Goal: Transaction & Acquisition: Purchase product/service

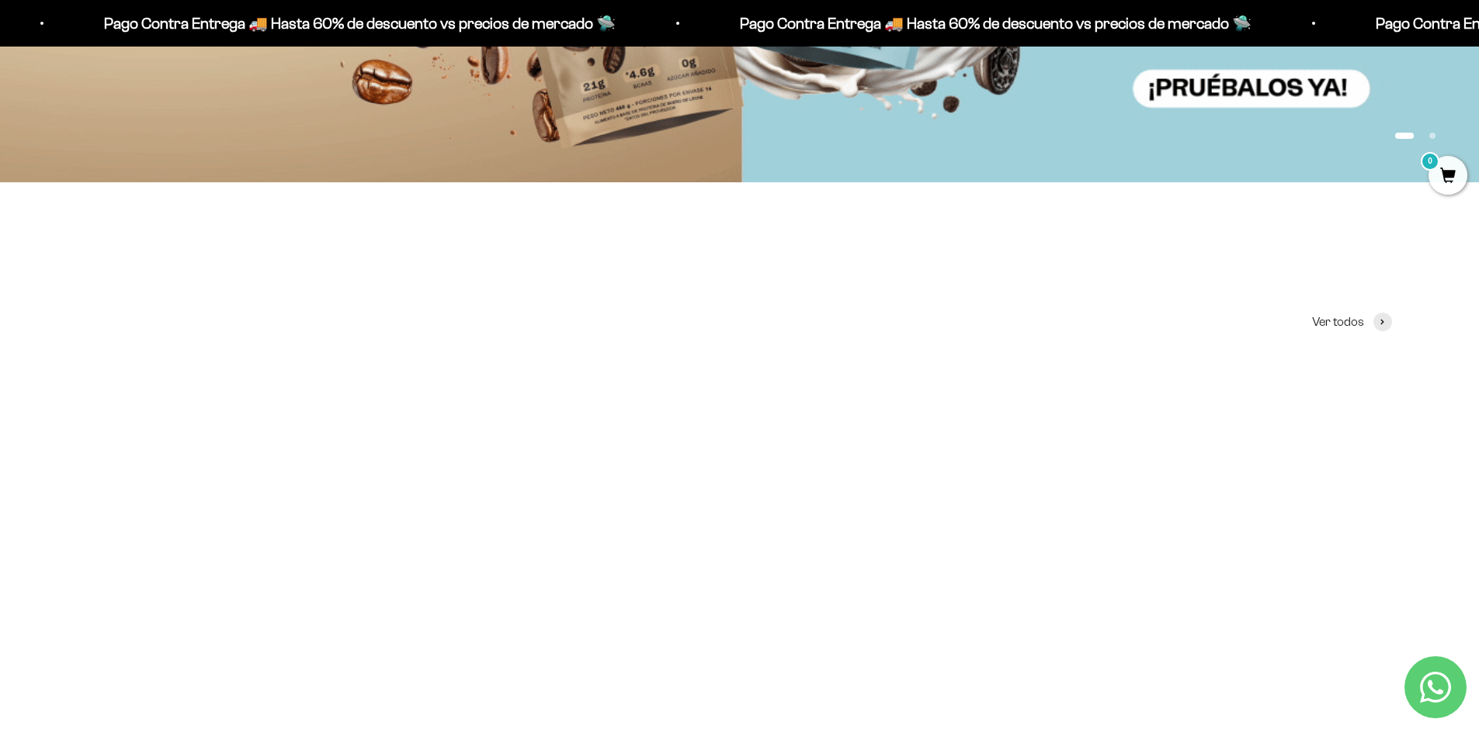
scroll to position [772, 0]
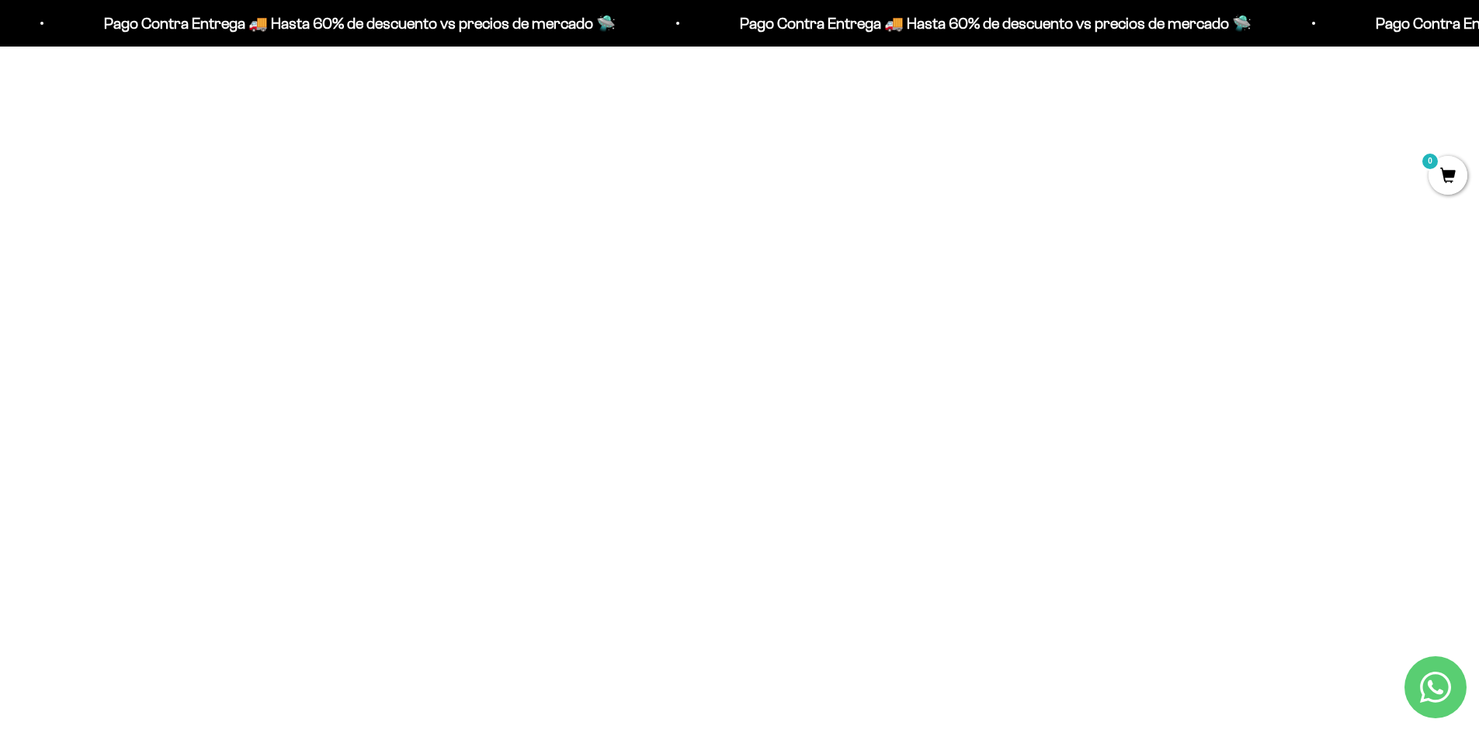
click at [731, 328] on img at bounding box center [740, 269] width 422 height 422
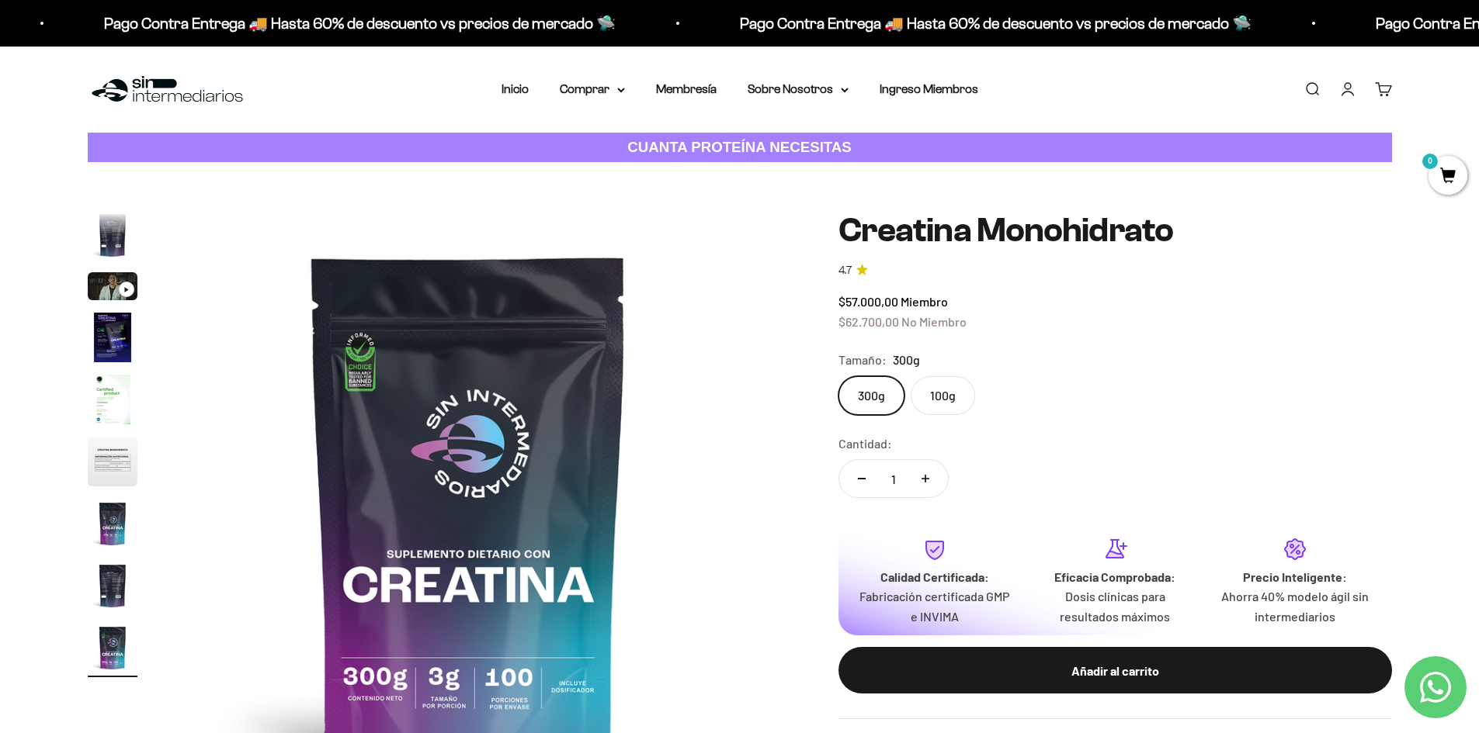
click at [959, 391] on label "100g" at bounding box center [942, 395] width 64 height 39
click at [838, 376] on input "100g" at bounding box center [837, 376] width 1 height 1
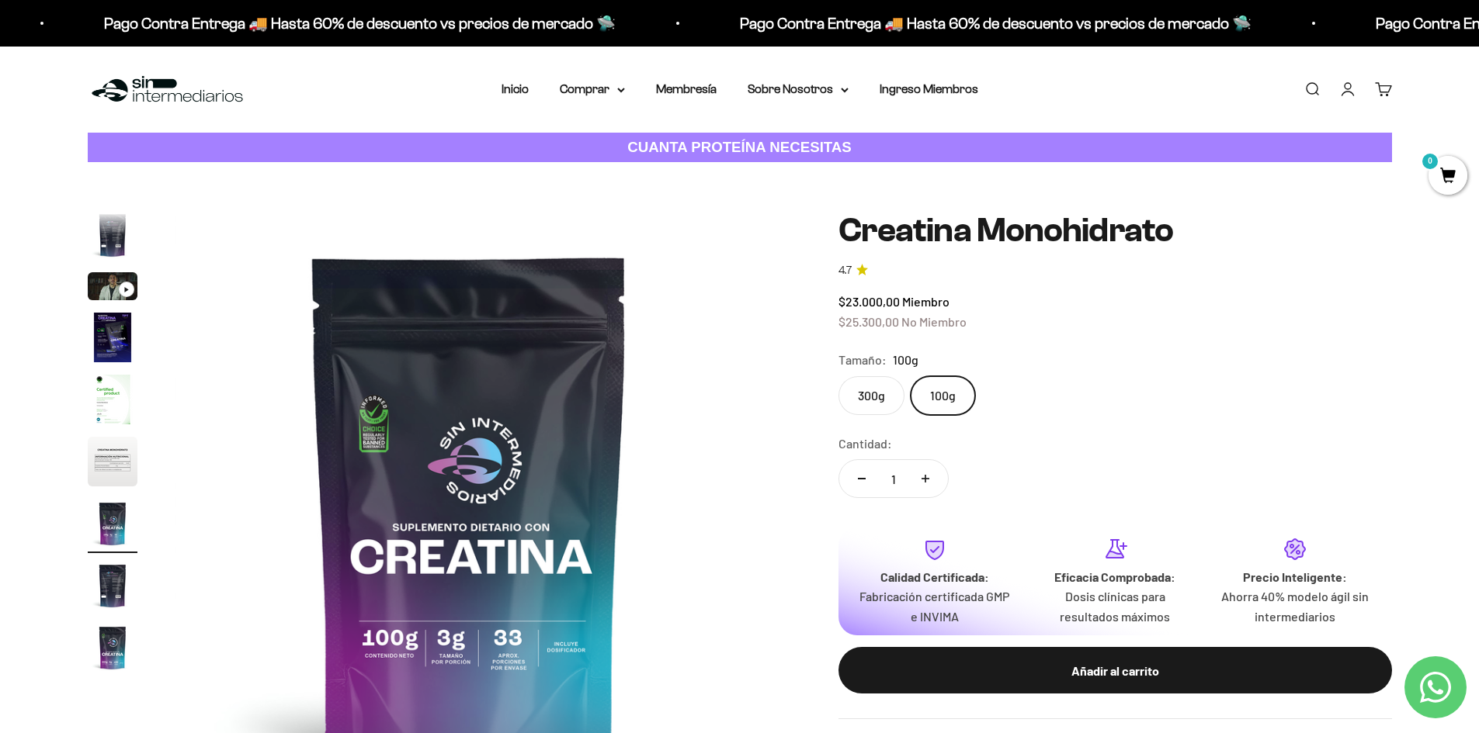
click at [856, 380] on label "300g" at bounding box center [871, 395] width 66 height 39
click at [838, 376] on input "300g" at bounding box center [837, 376] width 1 height 1
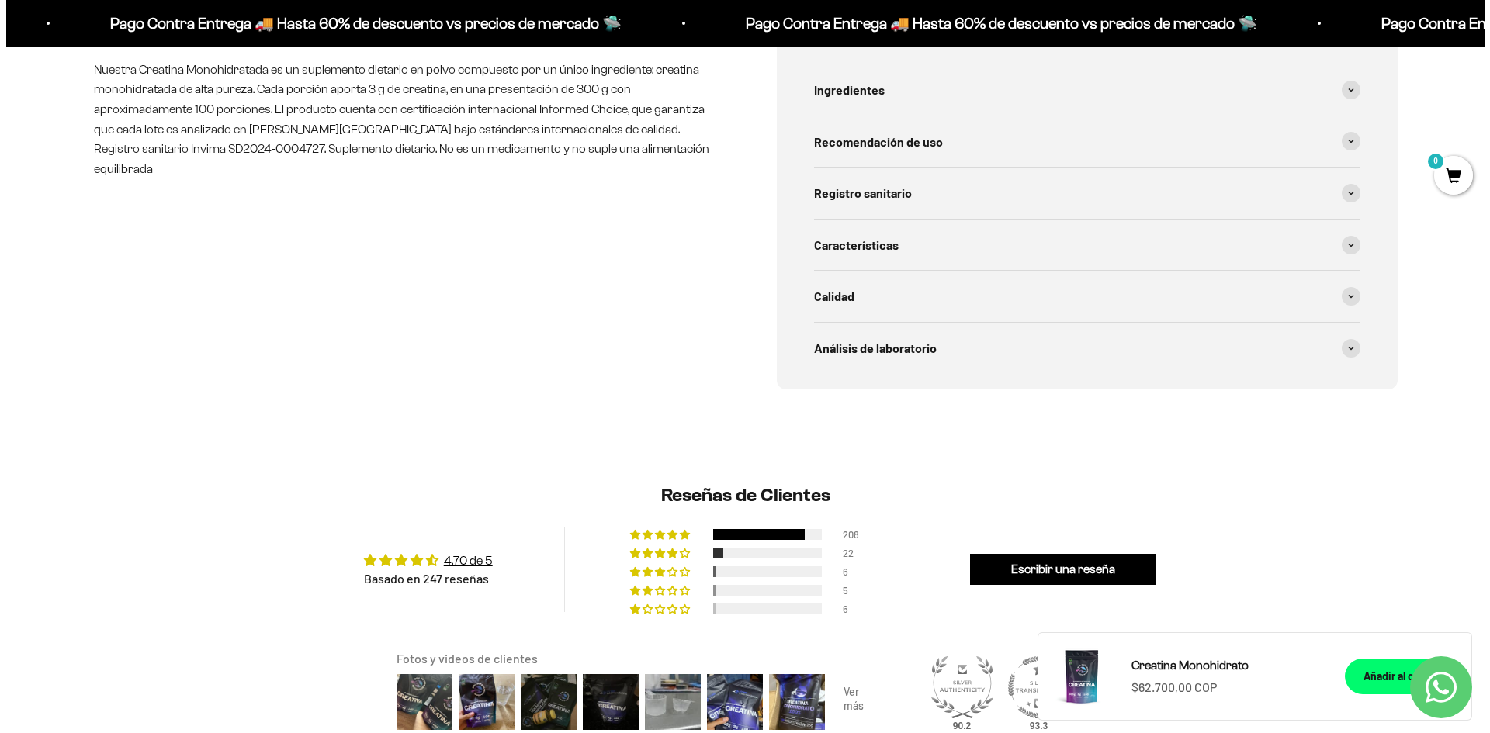
scroll to position [1242, 0]
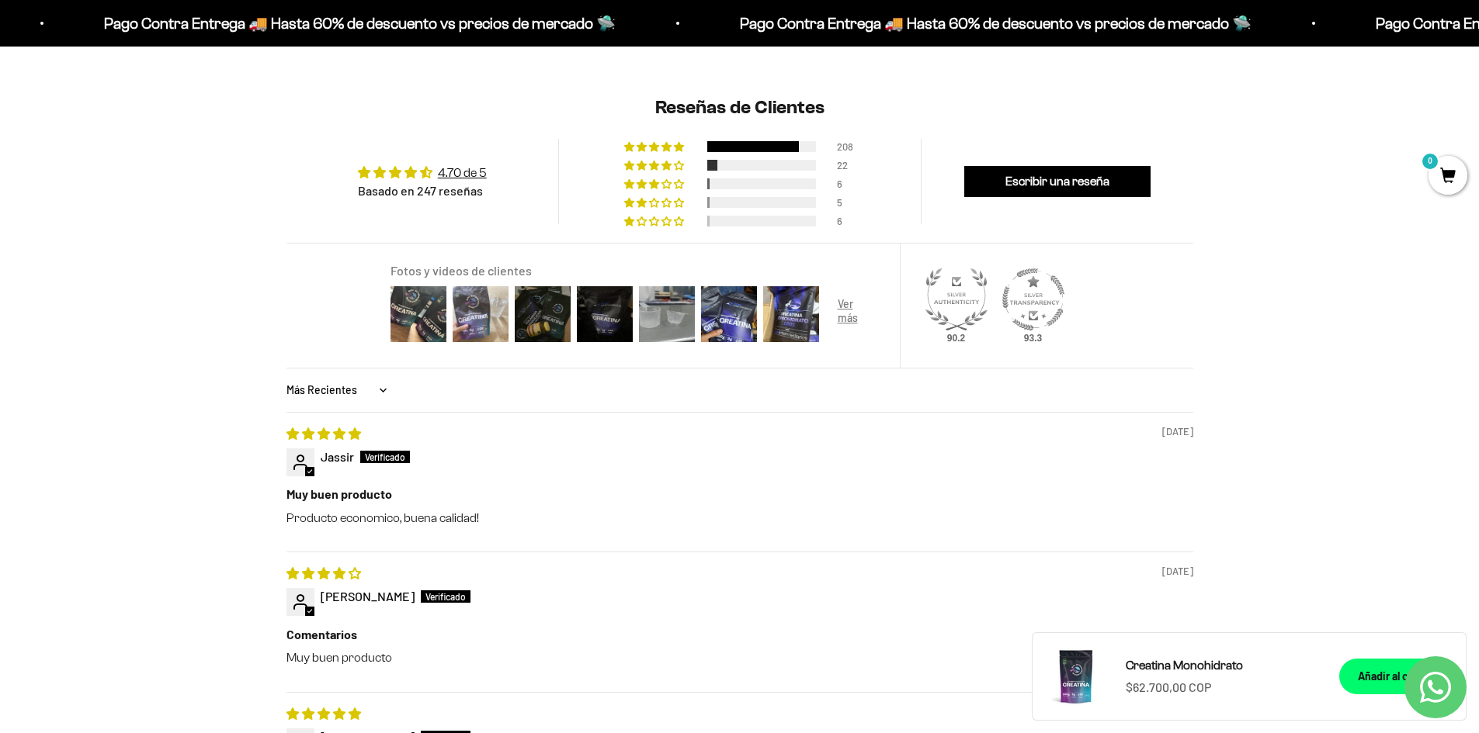
click at [498, 315] on img at bounding box center [480, 314] width 62 height 62
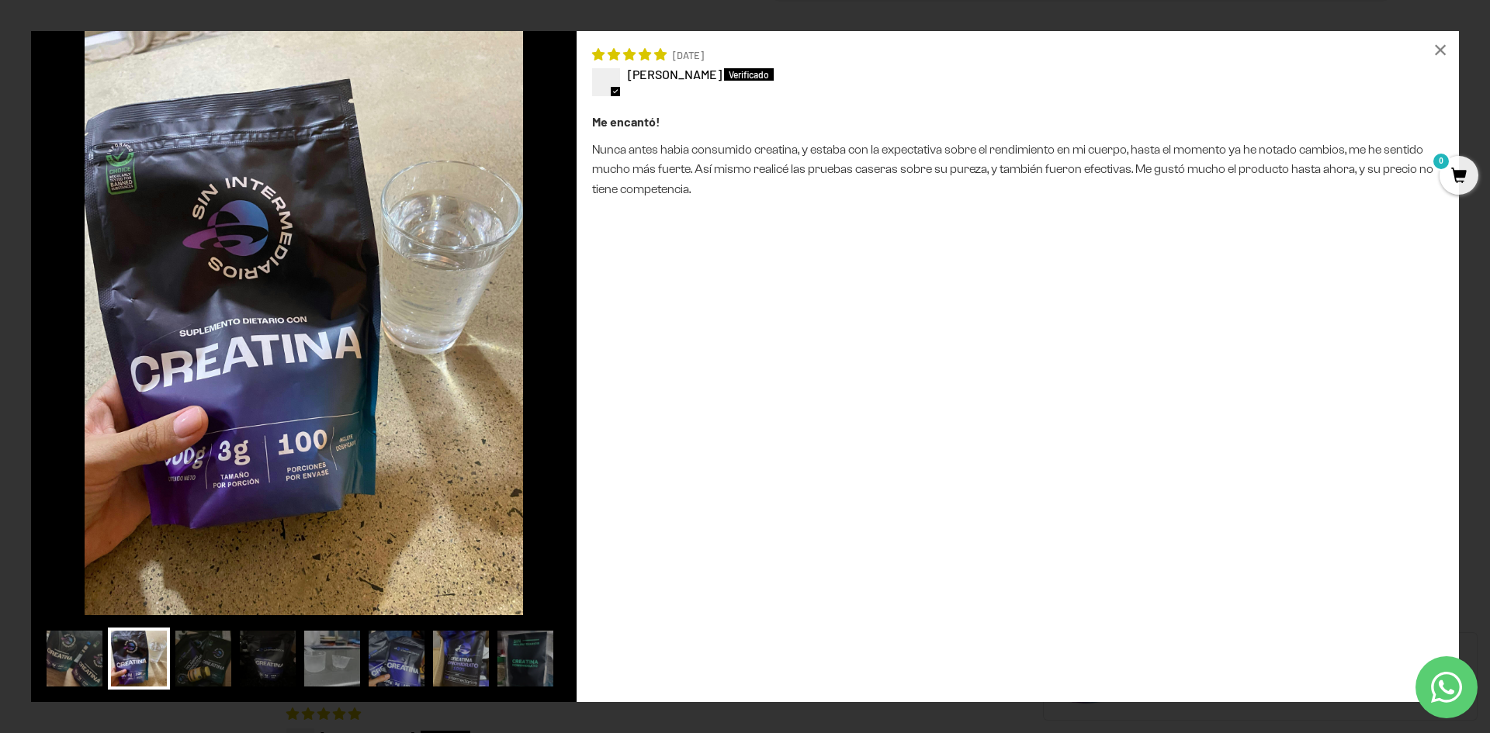
click at [529, 368] on img at bounding box center [304, 323] width 546 height 584
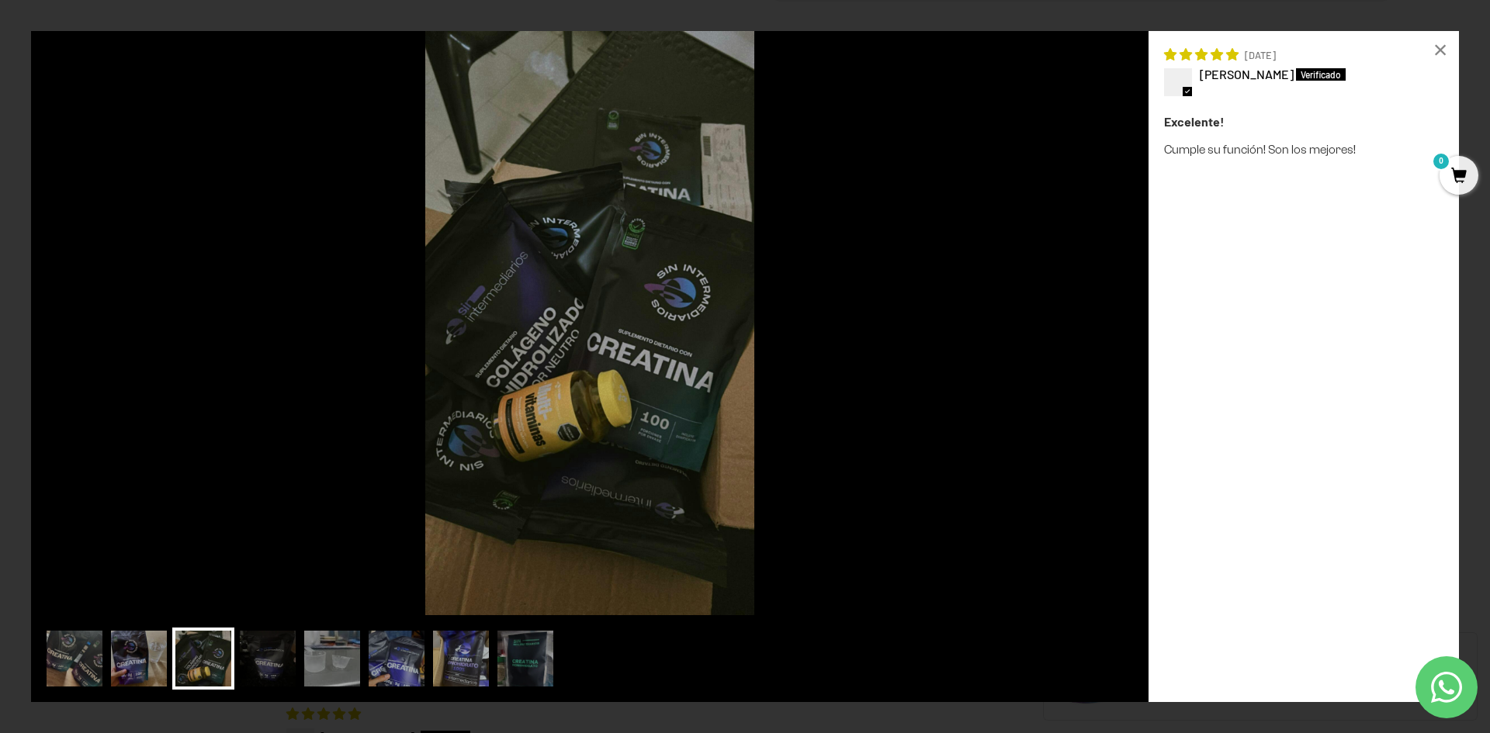
click at [837, 397] on img at bounding box center [590, 323] width 1118 height 584
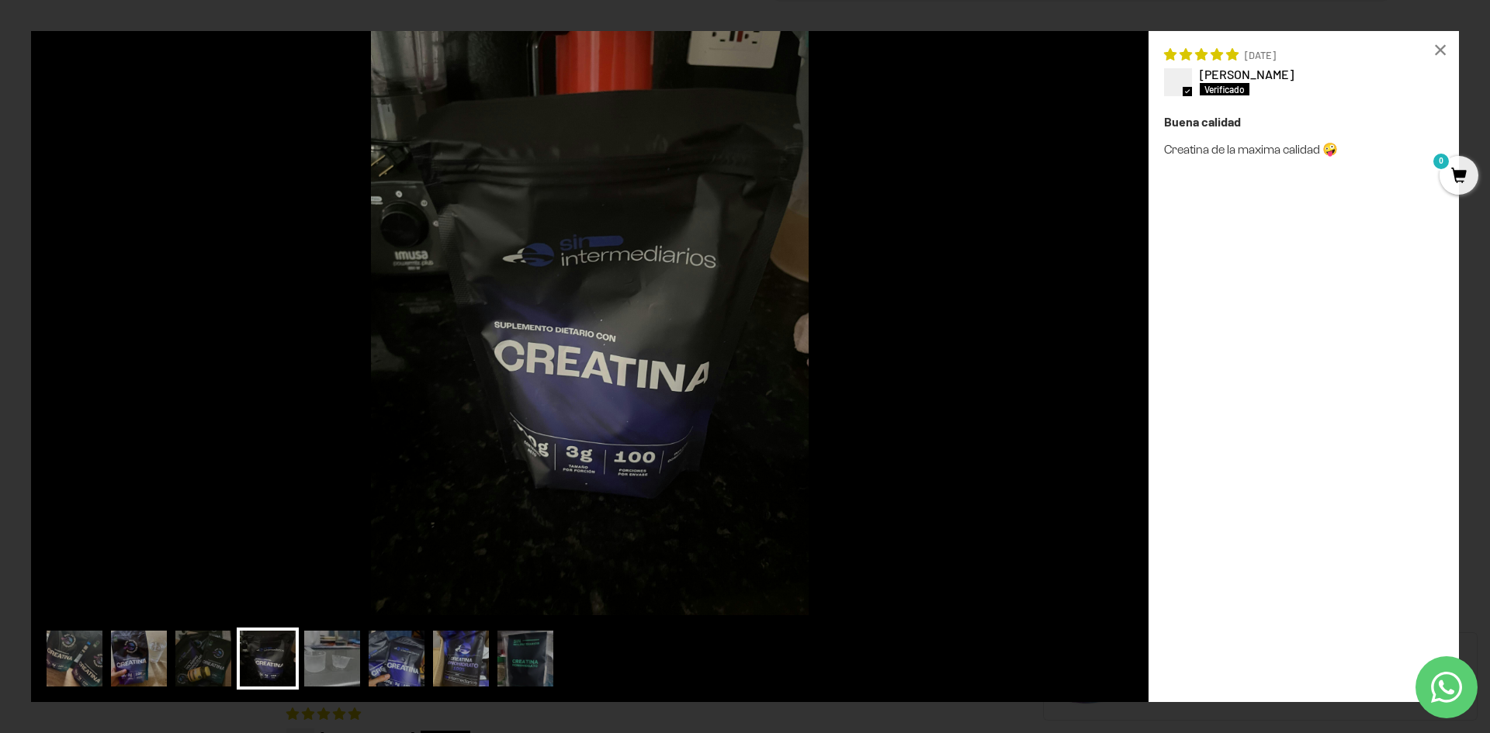
click at [862, 394] on img at bounding box center [590, 323] width 1118 height 584
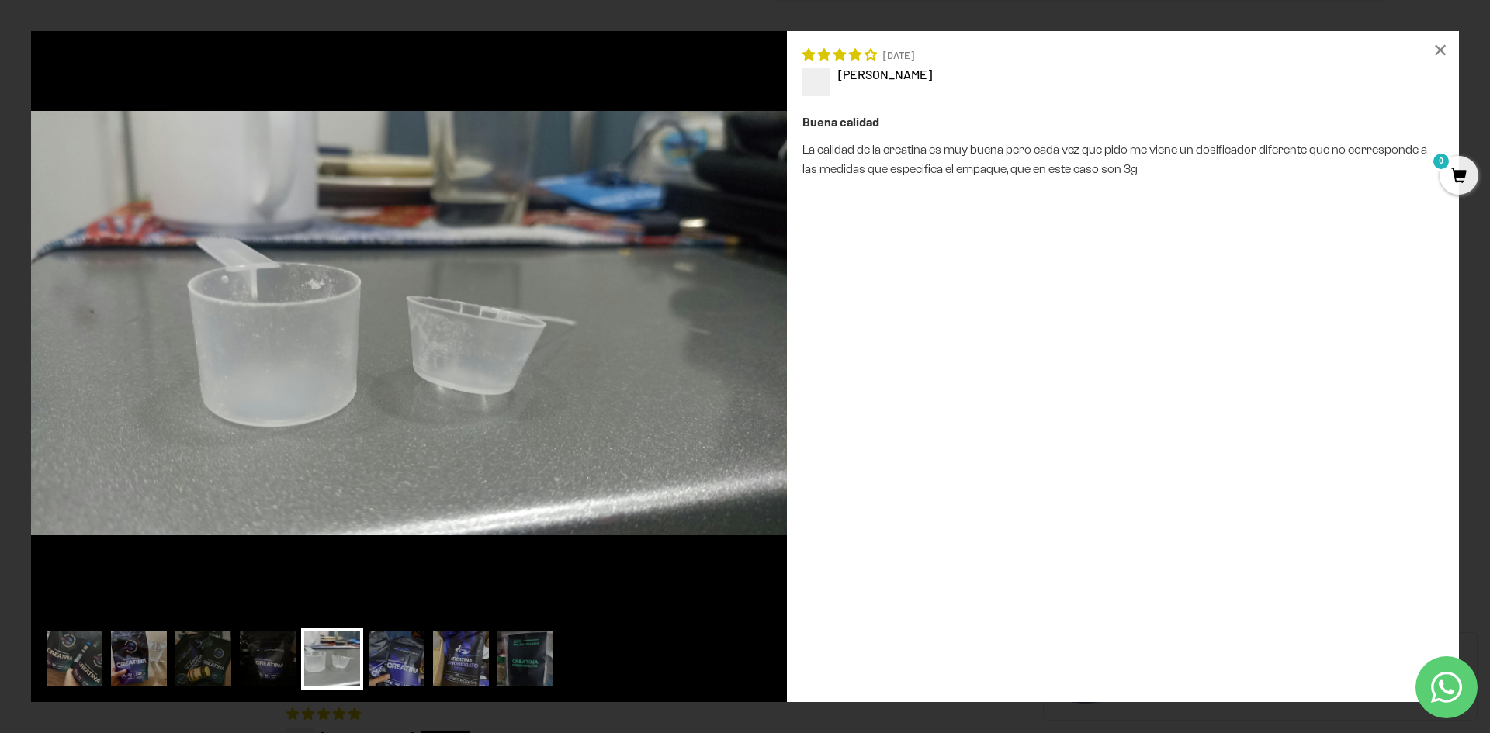
click at [157, 345] on img at bounding box center [409, 323] width 756 height 584
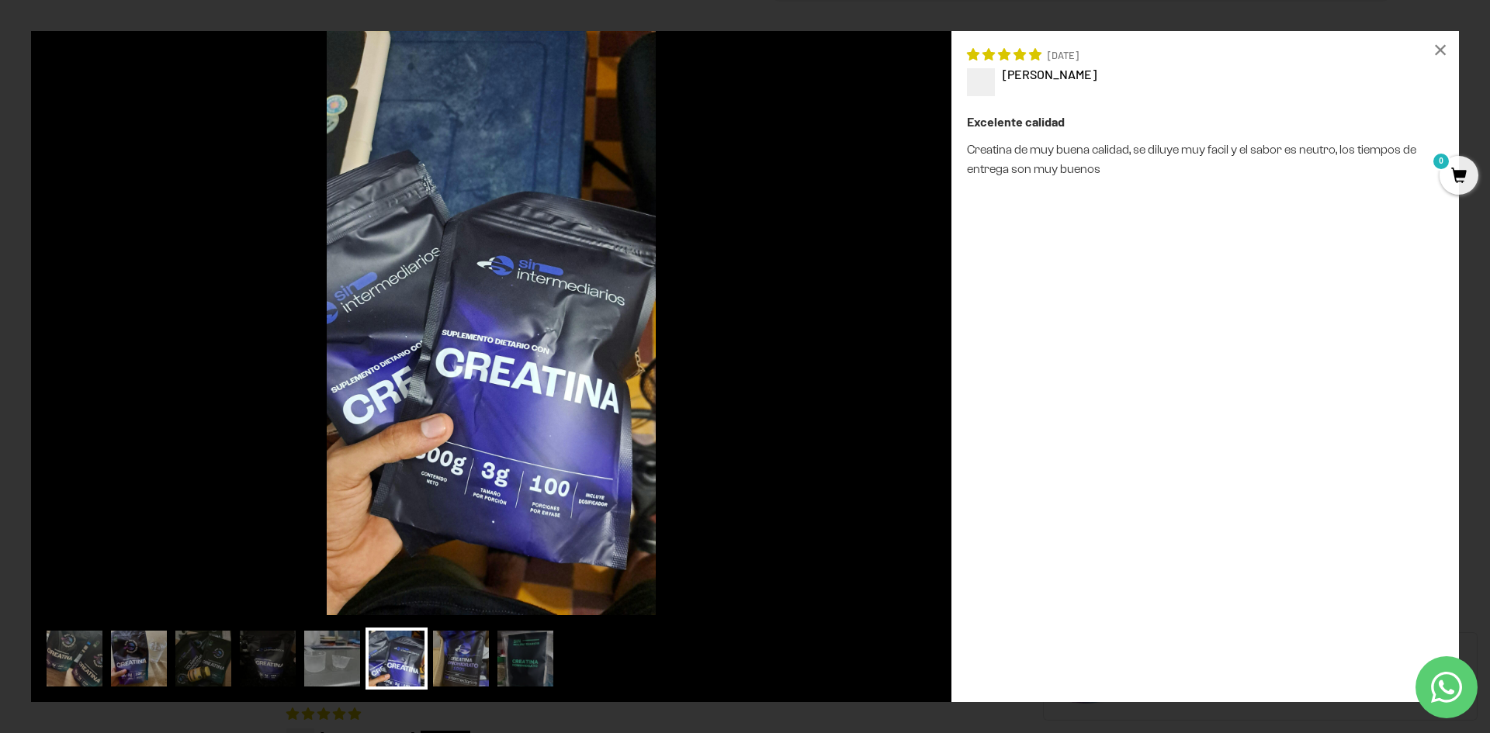
click at [202, 360] on img at bounding box center [491, 323] width 921 height 584
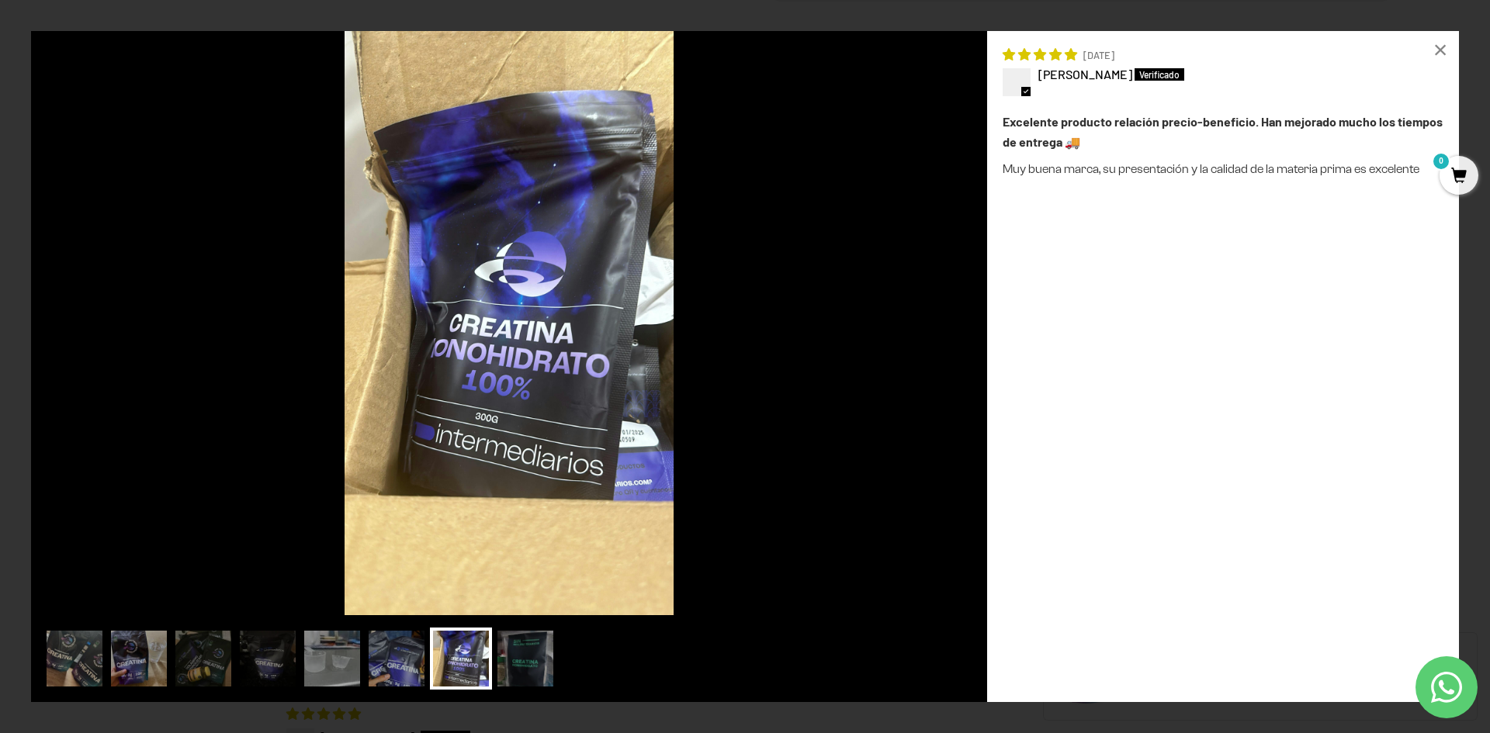
click at [202, 359] on img at bounding box center [509, 323] width 956 height 584
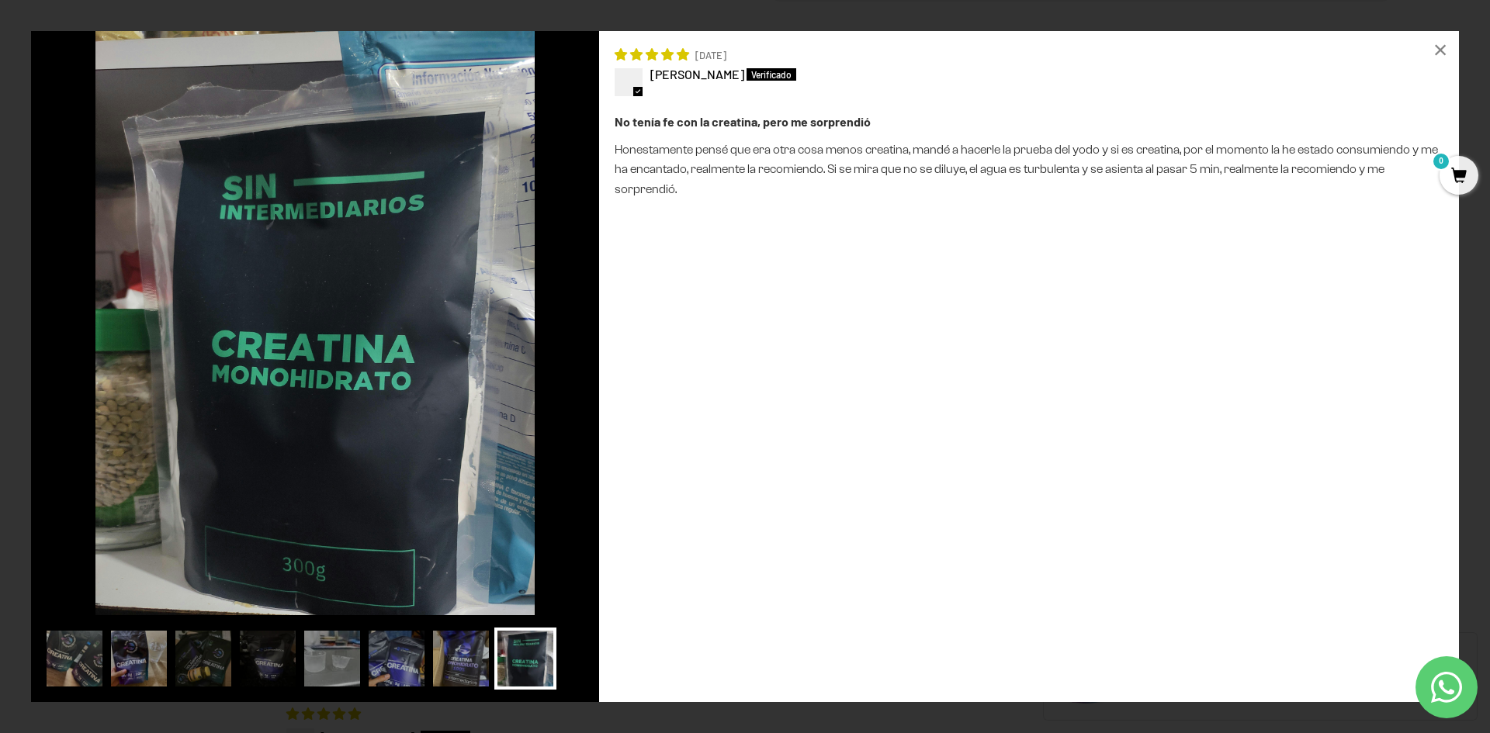
click at [126, 355] on img at bounding box center [315, 323] width 568 height 584
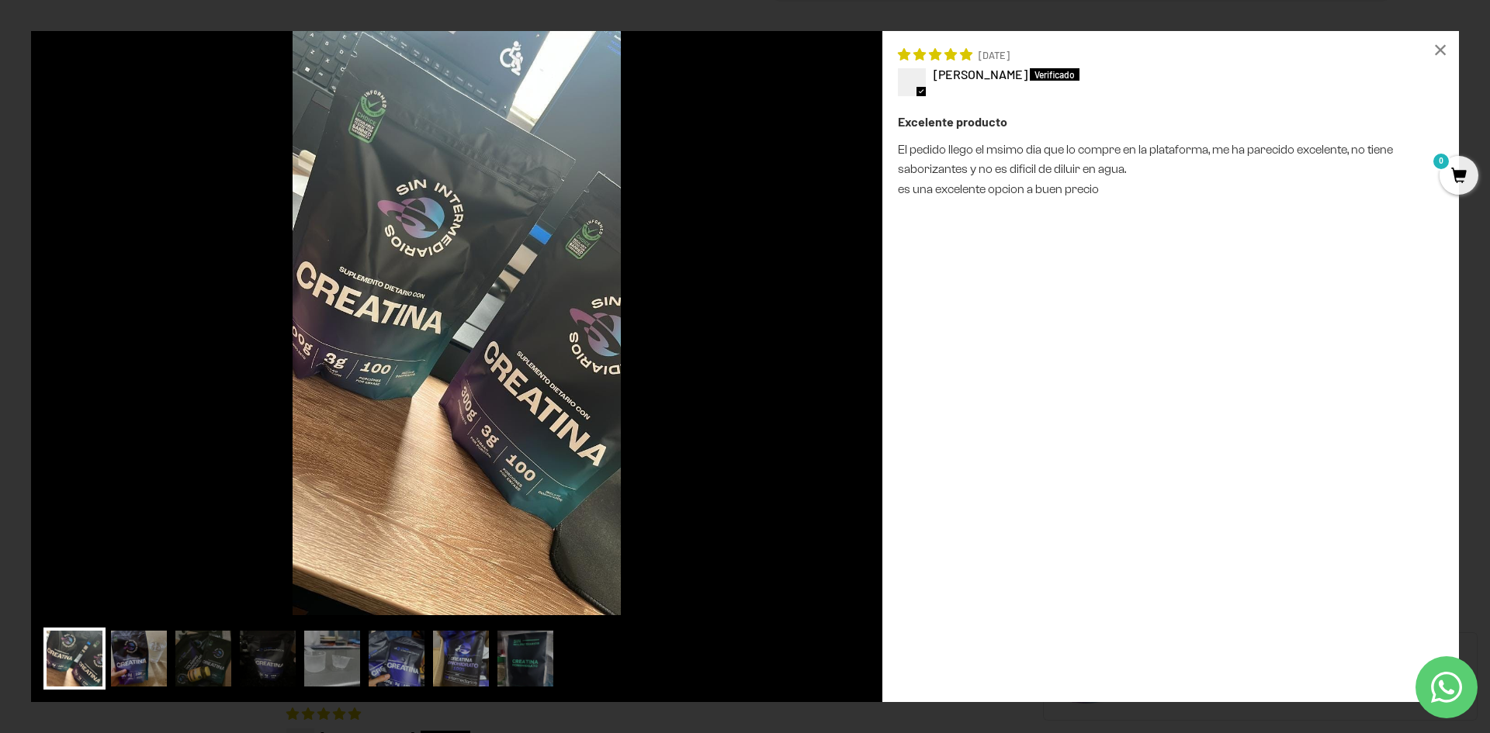
click at [127, 362] on img at bounding box center [456, 323] width 851 height 584
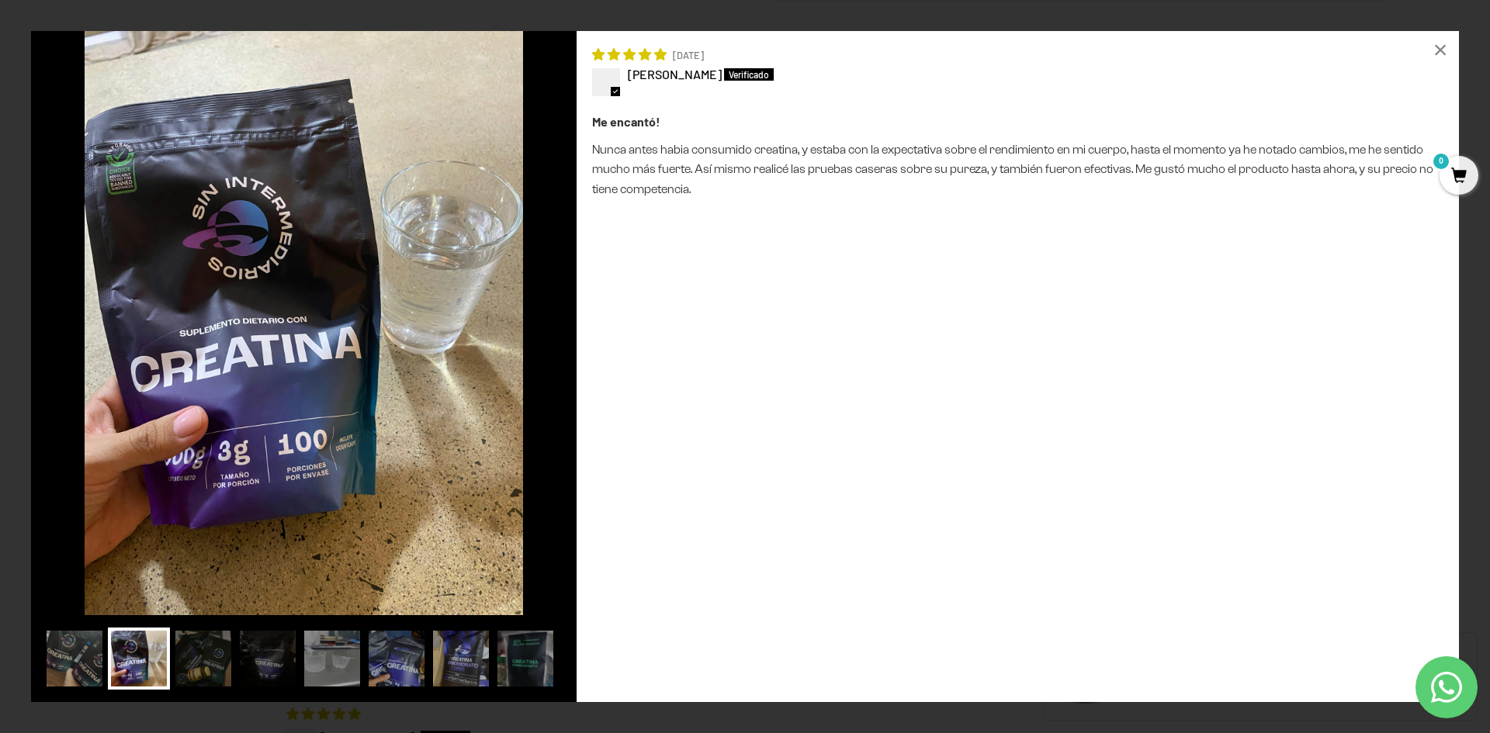
click at [127, 362] on img at bounding box center [304, 323] width 546 height 584
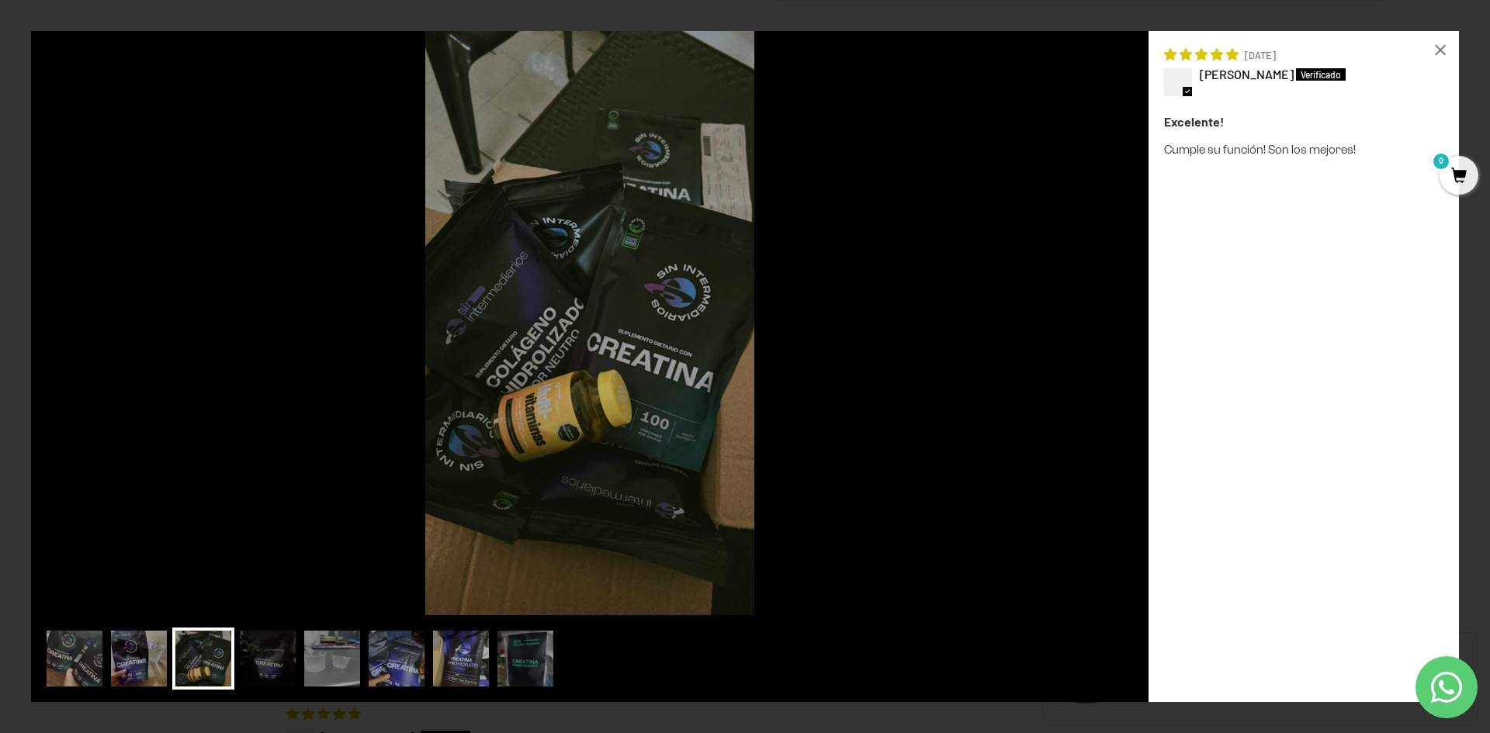
drag, startPoint x: 202, startPoint y: 347, endPoint x: 223, endPoint y: 352, distance: 21.5
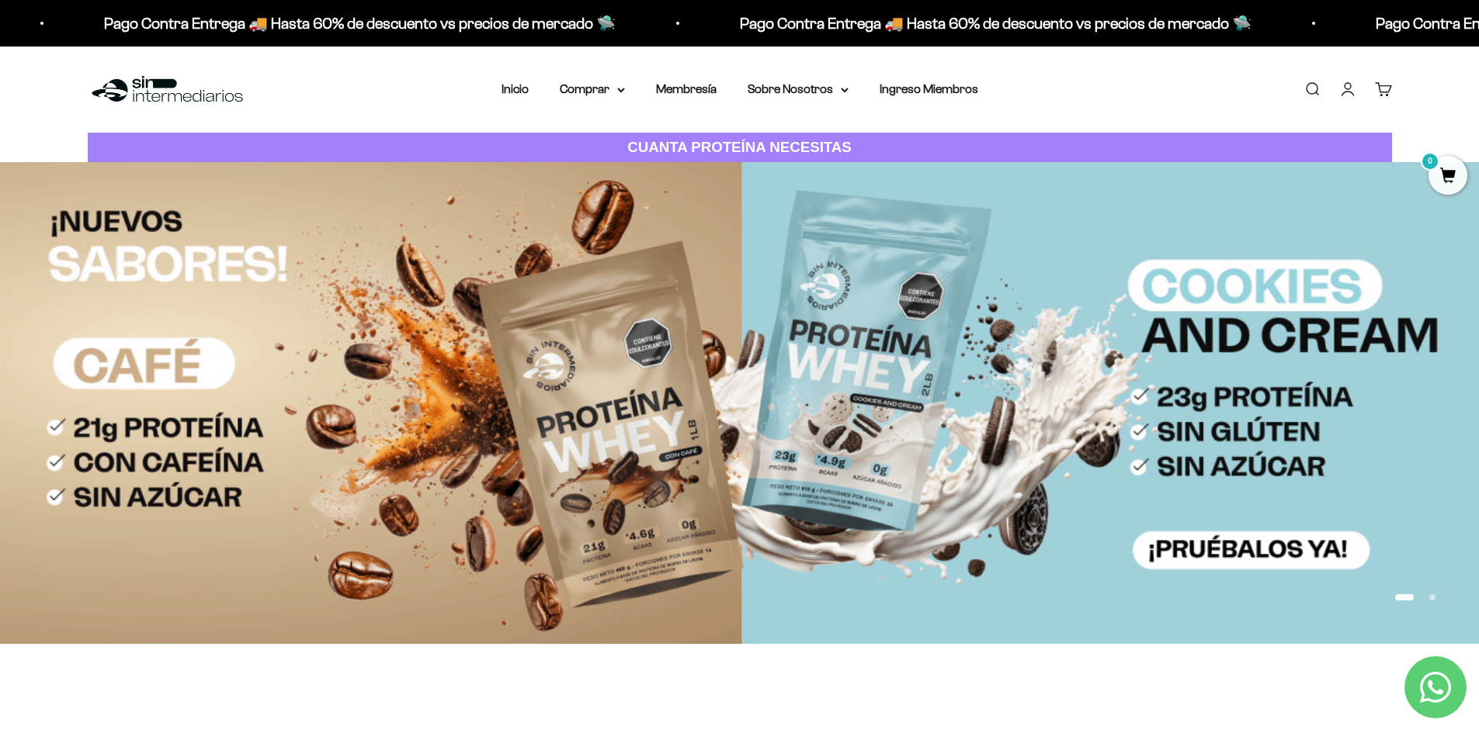
click at [1350, 89] on link "Iniciar sesión" at bounding box center [1347, 89] width 17 height 17
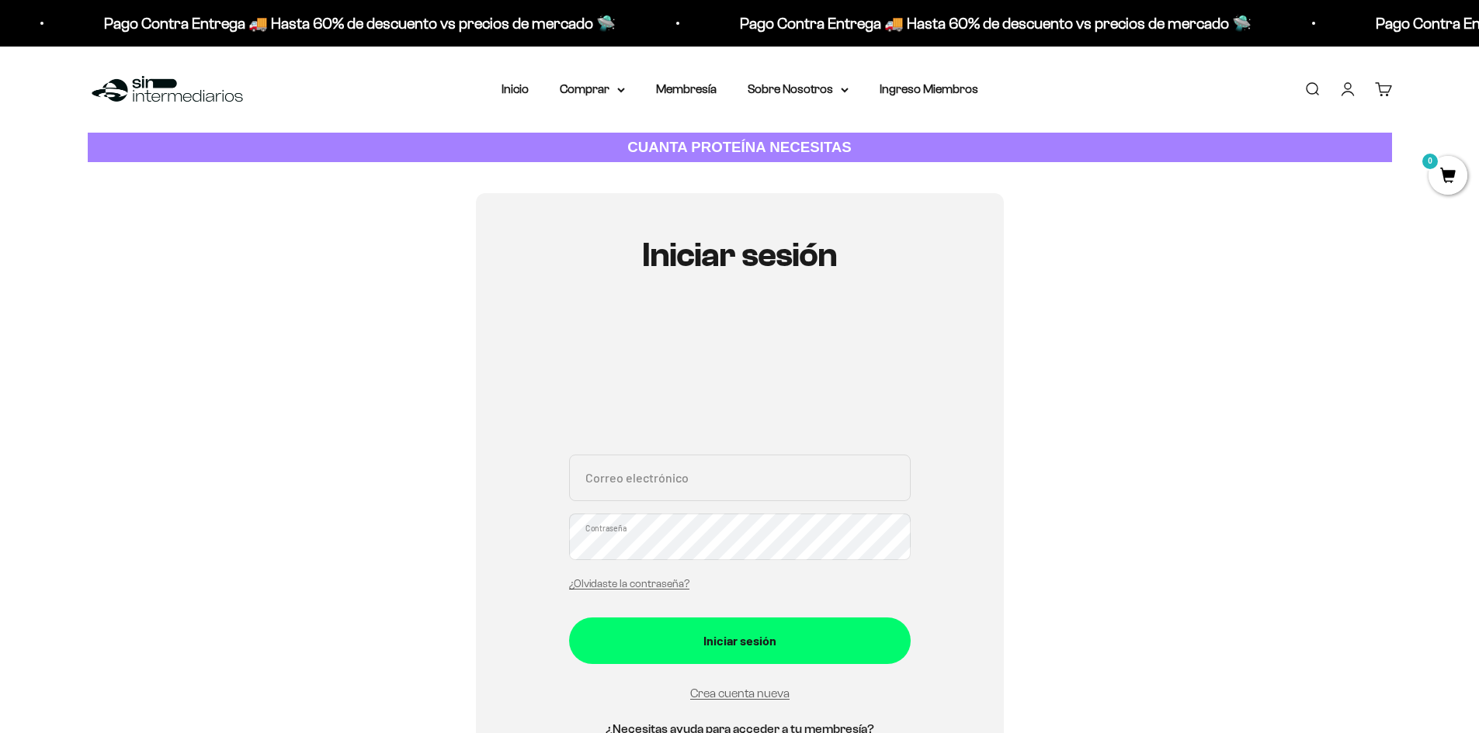
scroll to position [310, 0]
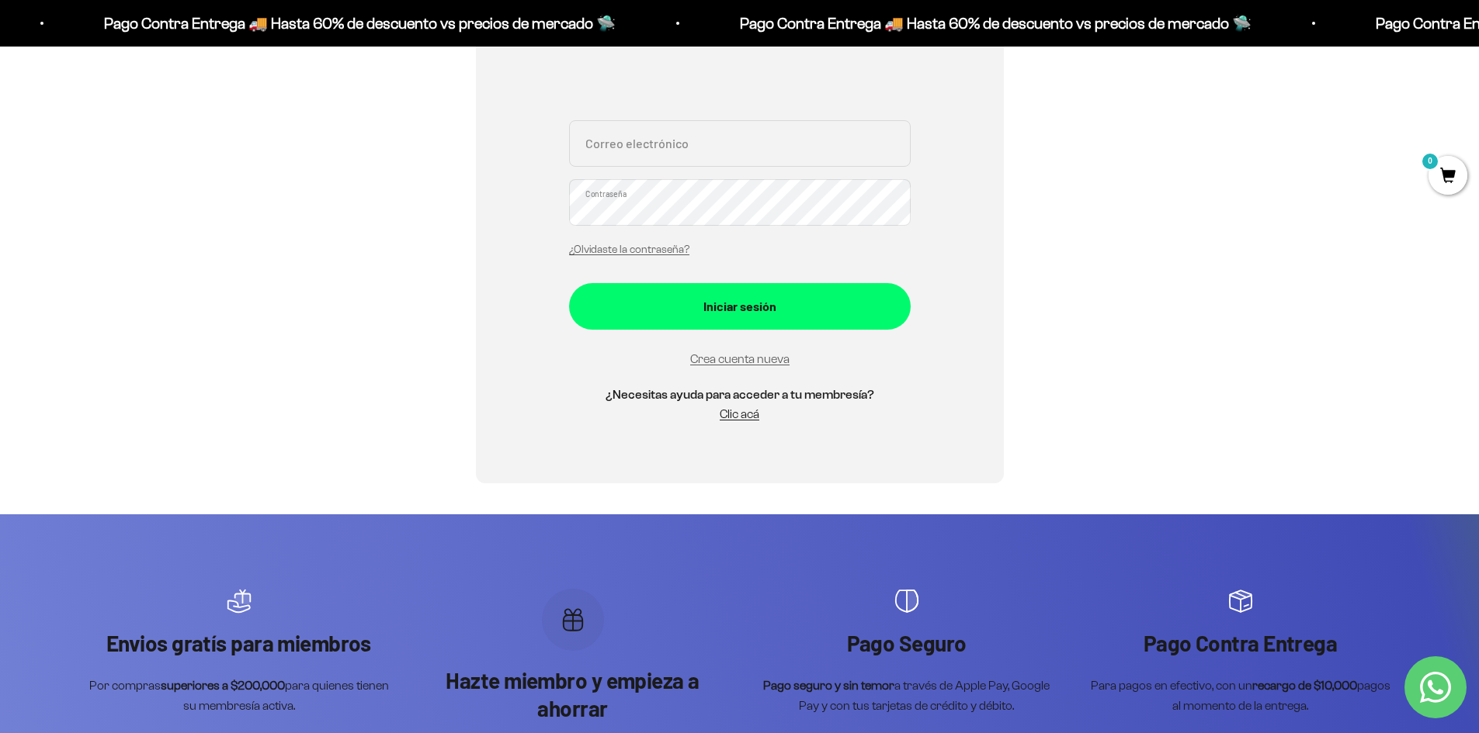
click at [730, 367] on div "Crea cuenta nueva" at bounding box center [740, 358] width 342 height 21
click at [732, 361] on link "Crea cuenta nueva" at bounding box center [739, 358] width 99 height 13
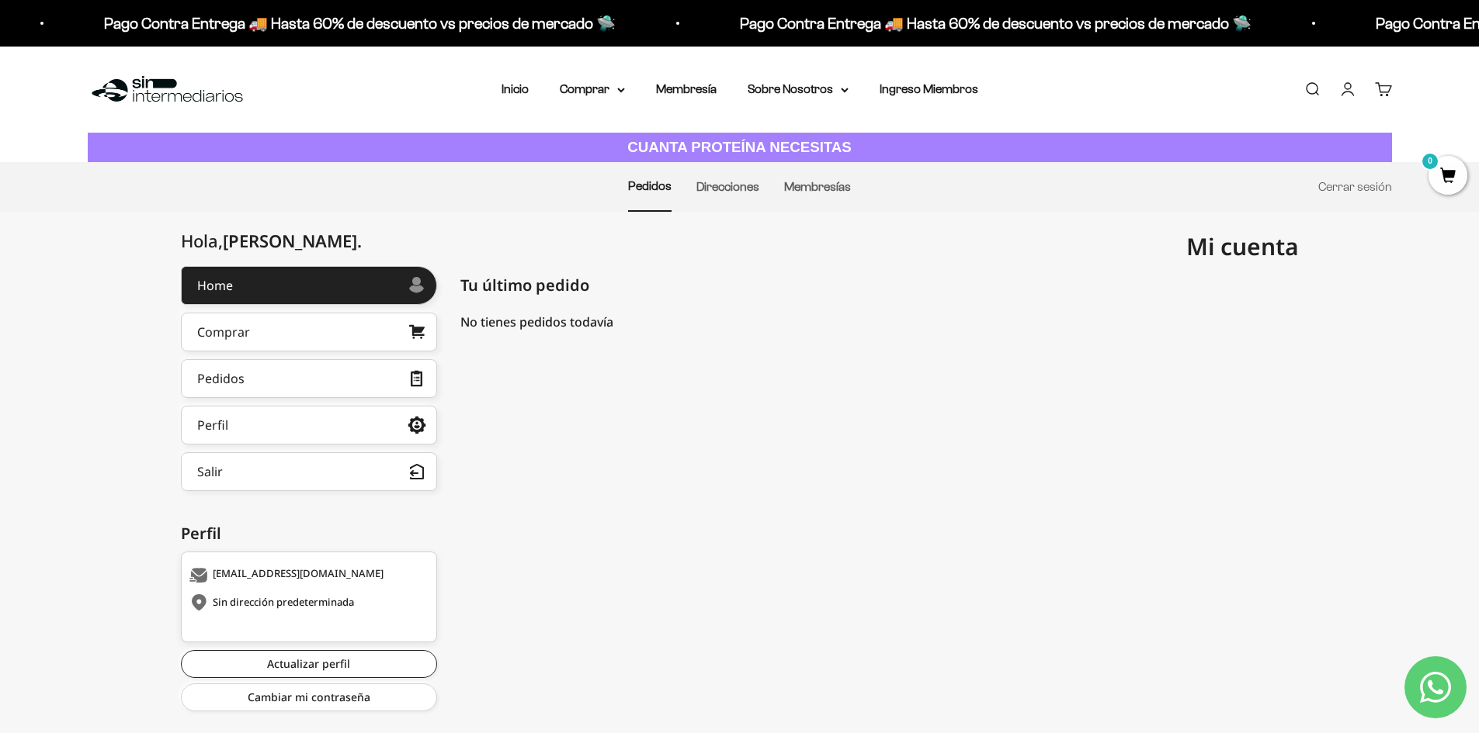
click at [718, 96] on nav "Inicio Comprar Proteínas Ver Todos Whey Iso Vegan" at bounding box center [739, 89] width 477 height 20
click at [612, 92] on summary "Comprar" at bounding box center [592, 89] width 65 height 20
click at [622, 170] on span "Otros Suplementos" at bounding box center [621, 167] width 104 height 13
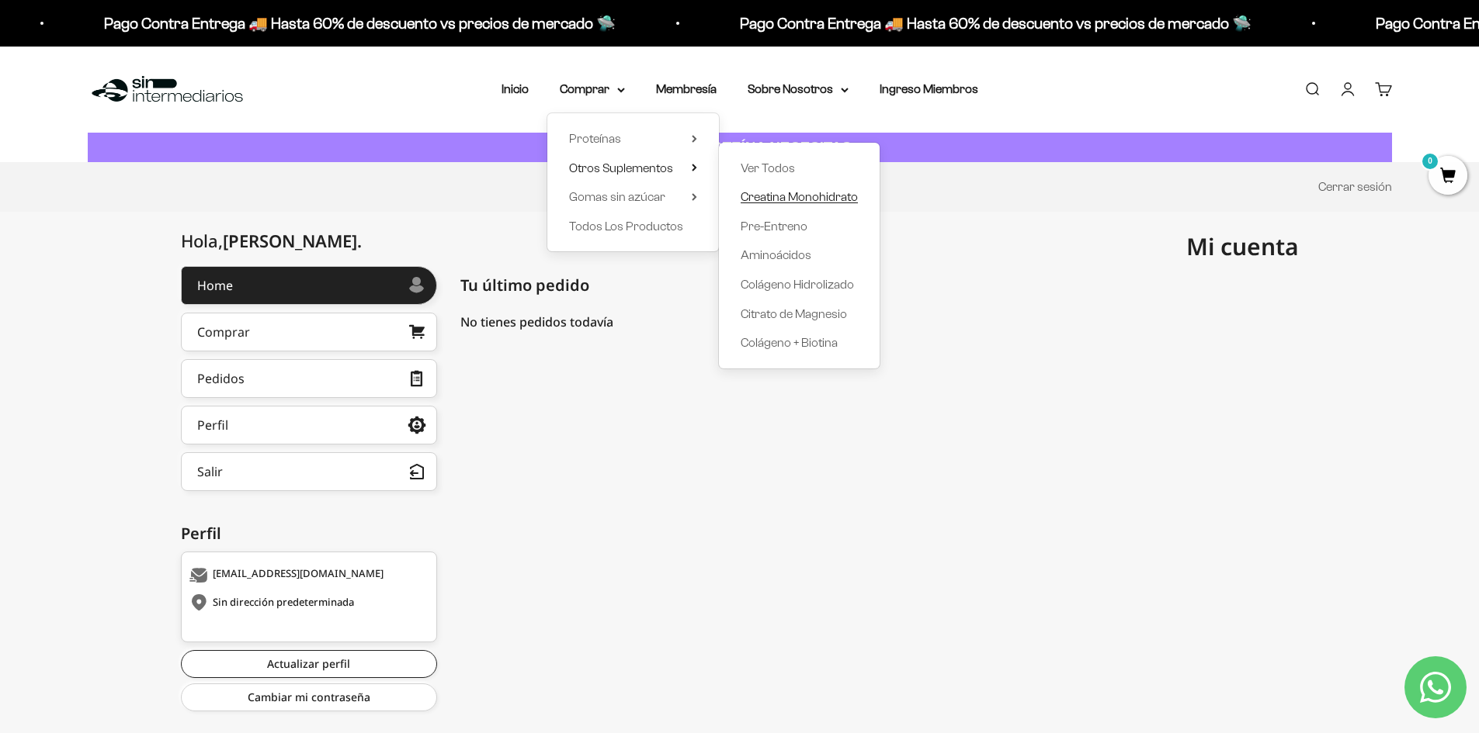
click at [796, 196] on span "Creatina Monohidrato" at bounding box center [798, 196] width 117 height 13
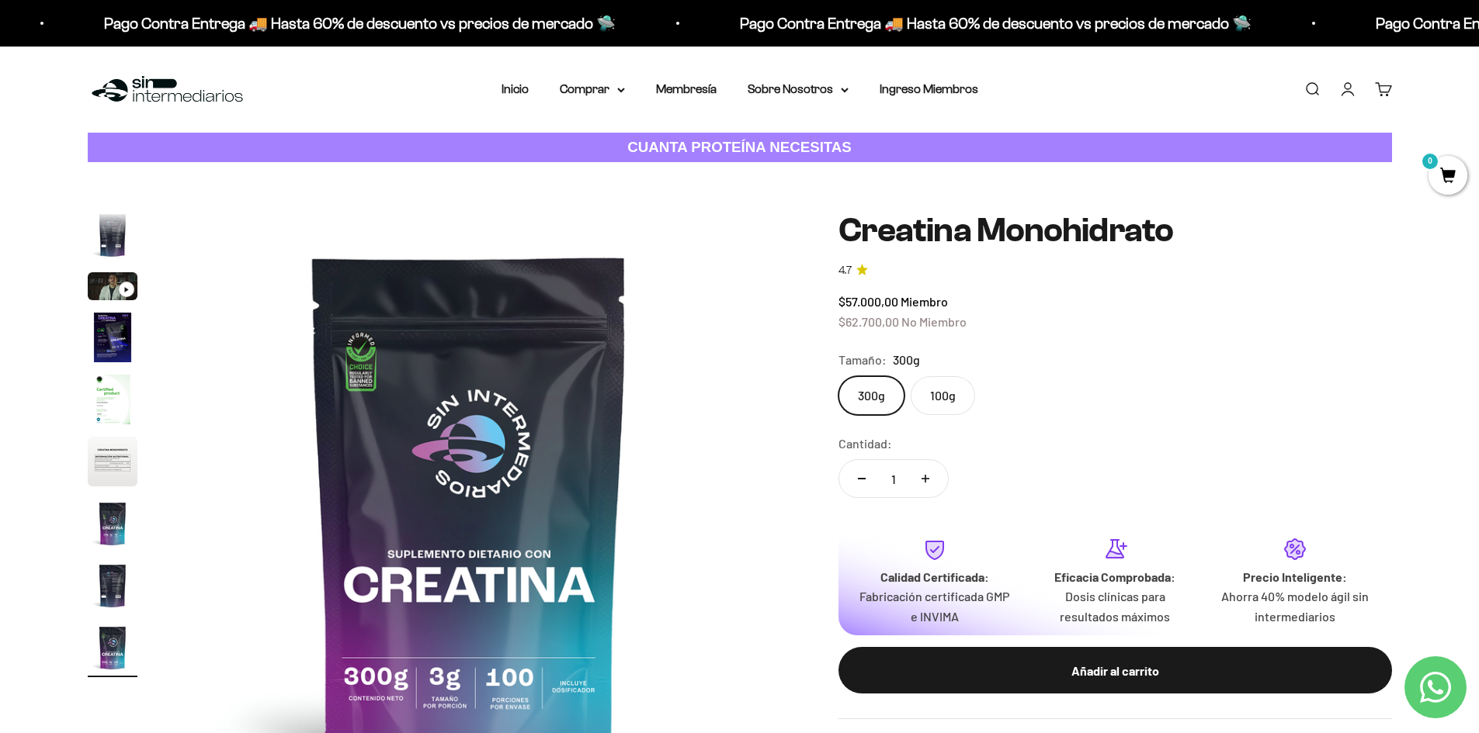
click at [946, 321] on span "No Miembro" at bounding box center [933, 321] width 65 height 15
click at [930, 310] on div "$57.000,00 Miembro $62.700,00 No Miembro" at bounding box center [1114, 312] width 553 height 40
click at [924, 303] on span "Miembro" at bounding box center [923, 301] width 47 height 15
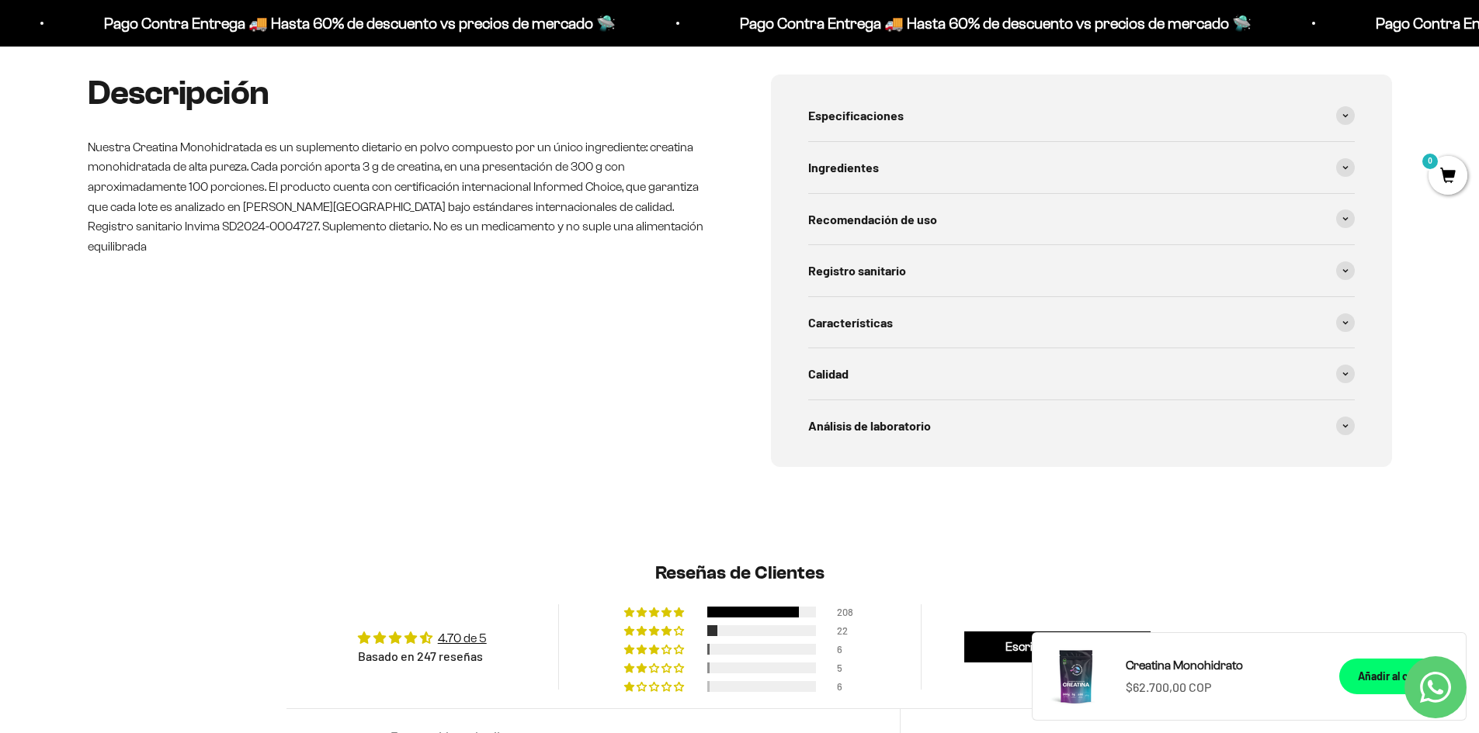
scroll to position [388, 0]
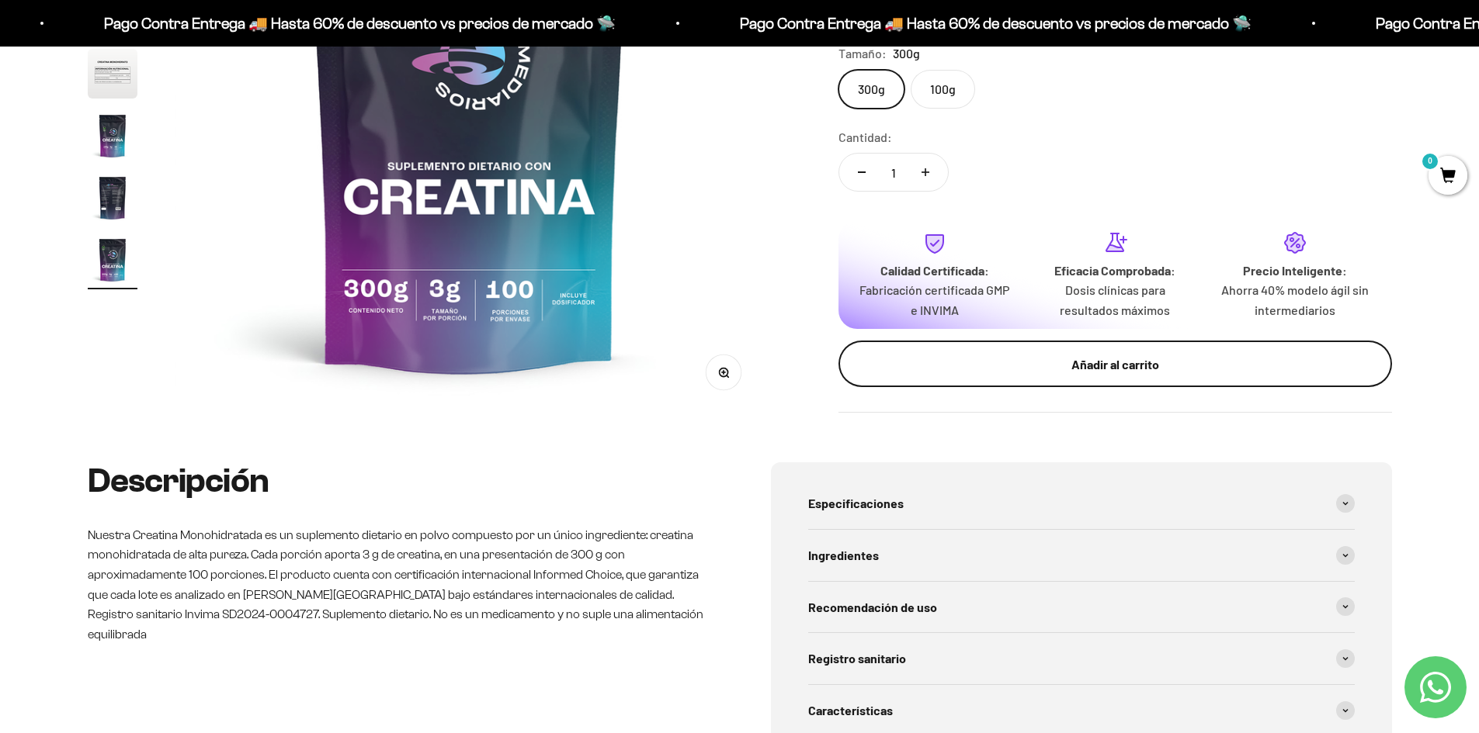
click at [943, 364] on div "Añadir al carrito" at bounding box center [1114, 365] width 491 height 20
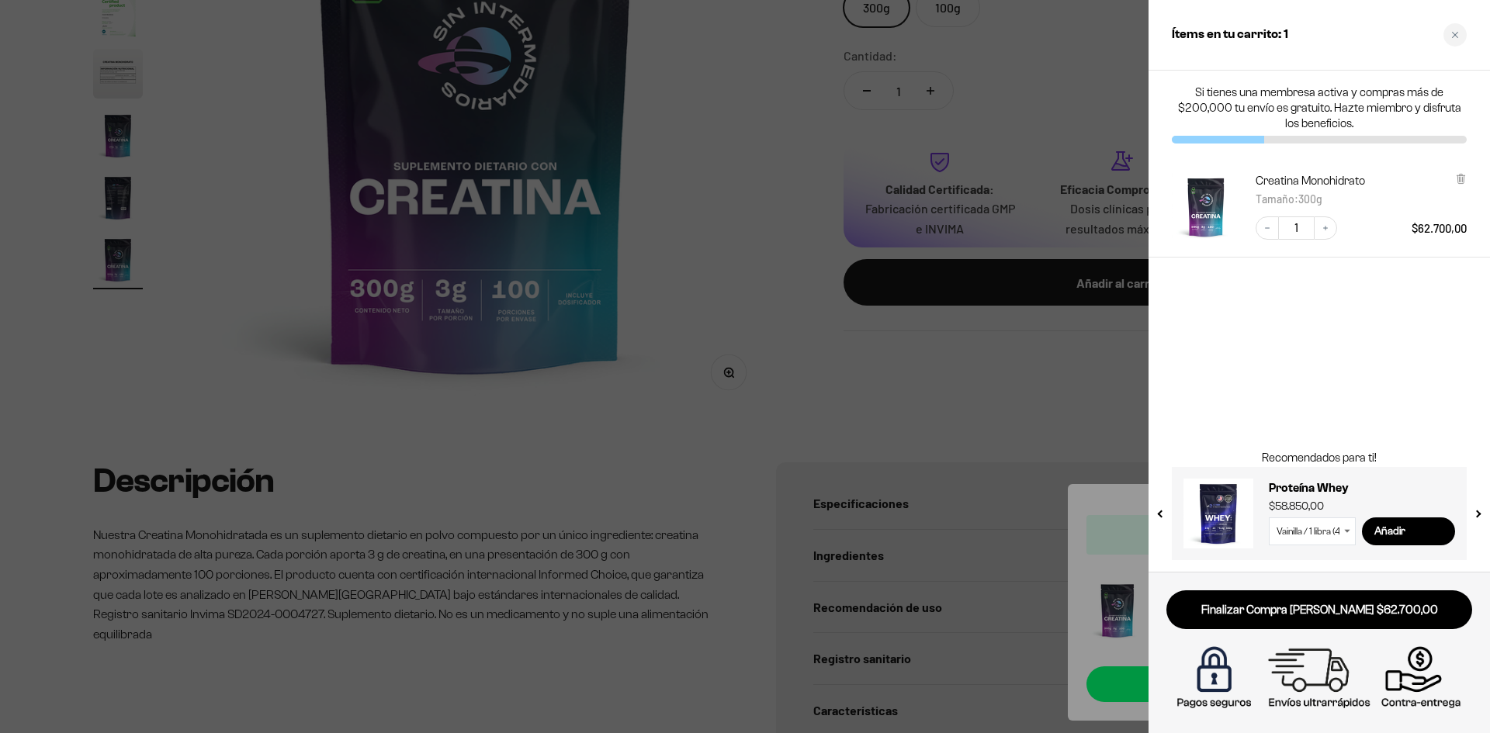
click at [1330, 528] on select "Vainilla / 1 libra (460g) Vainilla / 2 libras (910g) Vainilla / 5 libras (2280g…" at bounding box center [1312, 532] width 87 height 28
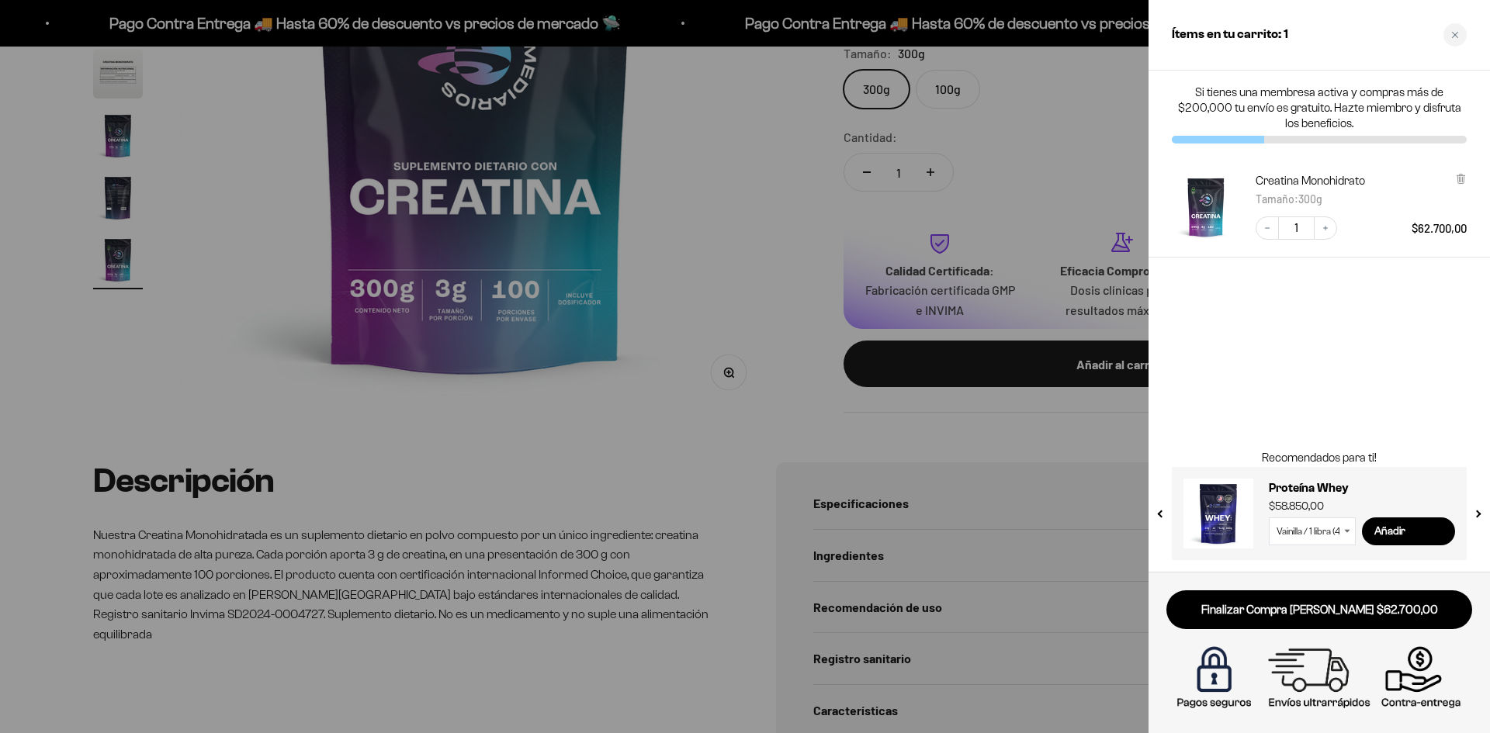
click at [1354, 411] on div "Si tienes una membresa activa y compras más de $200,000 tu envío es gratuito. H…" at bounding box center [1320, 321] width 342 height 501
click at [1475, 511] on button "next slide / item" at bounding box center [1477, 509] width 13 height 93
click at [1475, 512] on button "next slide / item" at bounding box center [1477, 509] width 13 height 93
click at [1175, 506] on div "Membresía Anual $99.000,00 Añadir" at bounding box center [1311, 505] width 287 height 85
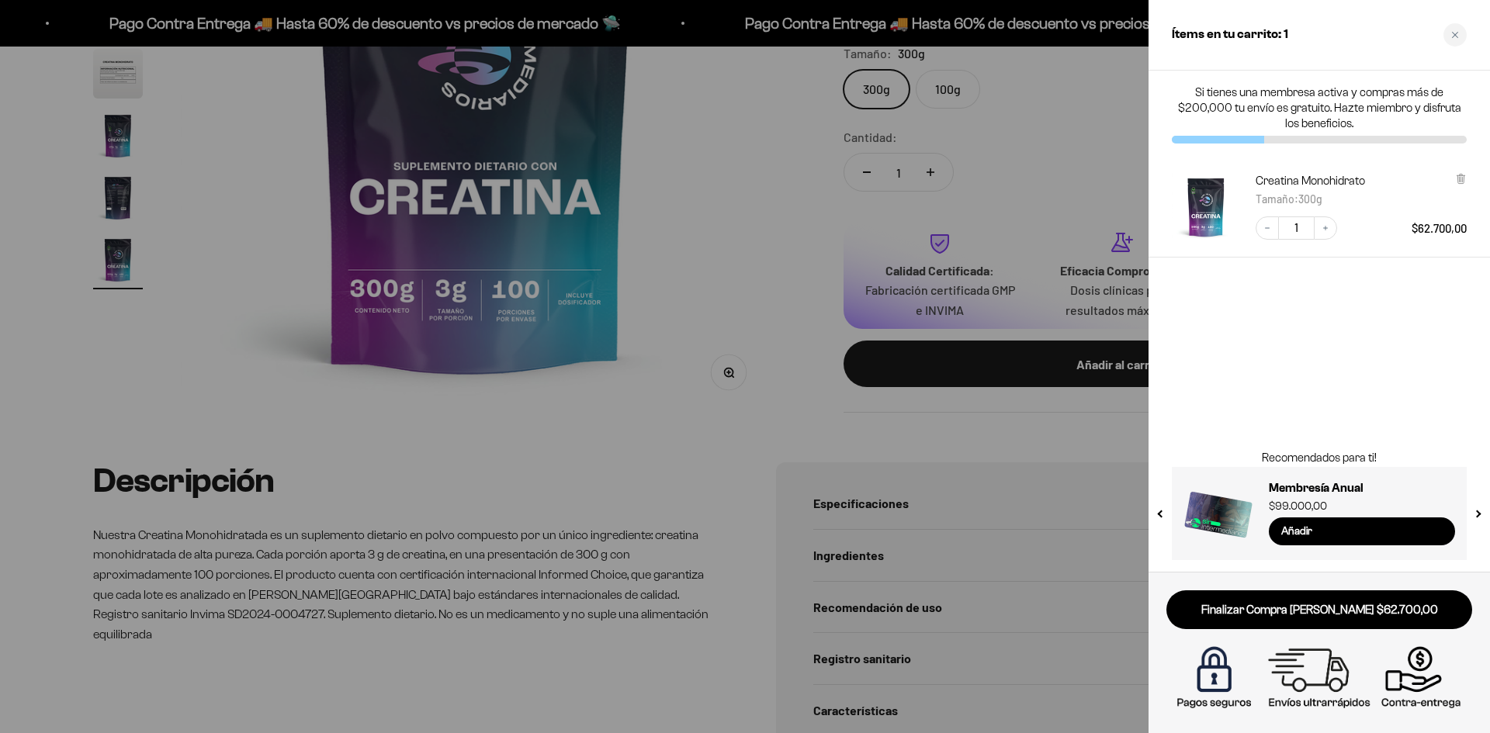
click at [1010, 477] on div at bounding box center [745, 366] width 1490 height 733
